Goal: Transaction & Acquisition: Purchase product/service

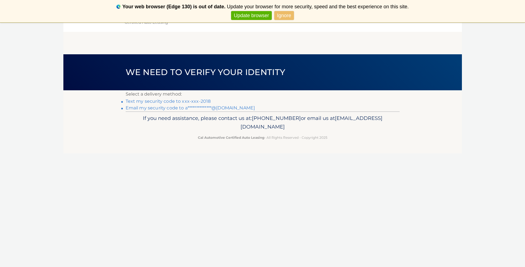
click at [284, 16] on link "Ignore" at bounding box center [284, 15] width 20 height 9
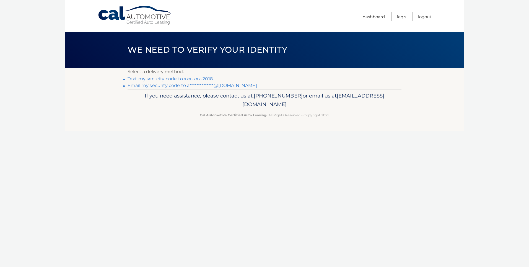
click at [150, 86] on link "**********" at bounding box center [193, 85] width 130 height 5
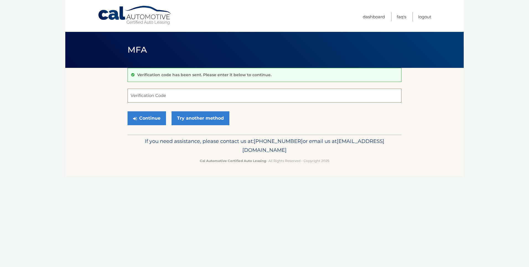
click at [173, 94] on input "Verification Code" at bounding box center [265, 96] width 274 height 14
click at [169, 95] on input "Verification Code" at bounding box center [265, 96] width 274 height 14
type input "470980"
click at [156, 117] on button "Continue" at bounding box center [147, 118] width 38 height 14
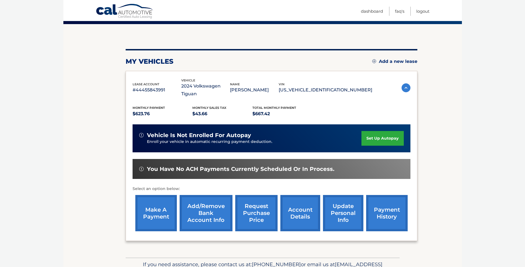
scroll to position [69, 0]
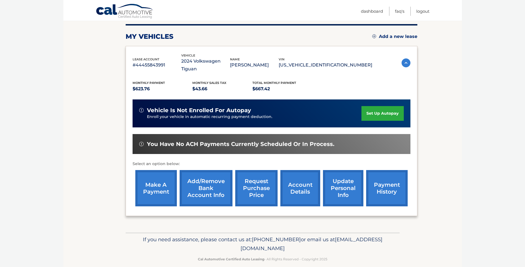
click at [149, 177] on link "make a payment" at bounding box center [156, 188] width 42 height 36
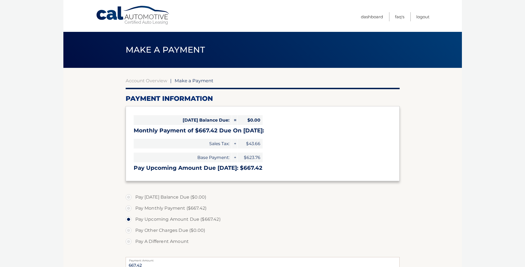
select select "YzRjMmFlMzAtMGQ0ZC00MmE4LWE1M2MtMWRhZGE3MDBiNTU3"
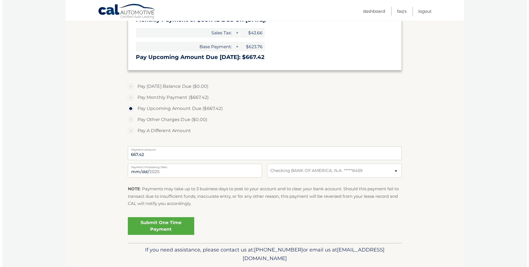
scroll to position [129, 0]
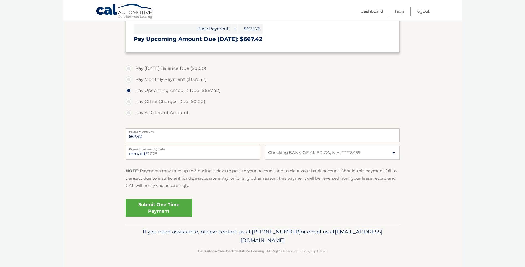
click at [176, 204] on link "Submit One Time Payment" at bounding box center [159, 208] width 66 height 18
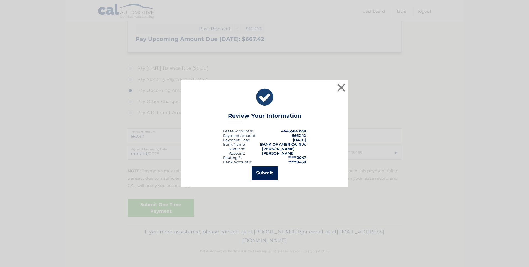
click at [262, 170] on button "Submit" at bounding box center [265, 172] width 26 height 13
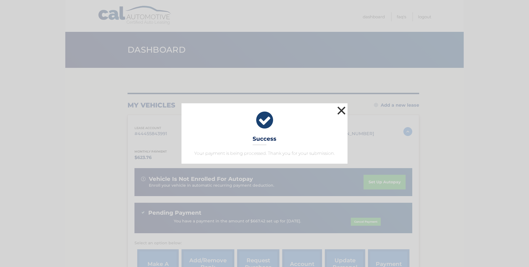
click at [343, 109] on button "×" at bounding box center [341, 110] width 11 height 11
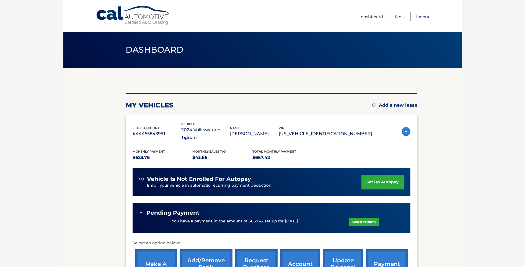
click at [423, 17] on link "Logout" at bounding box center [422, 16] width 13 height 9
